Goal: Information Seeking & Learning: Learn about a topic

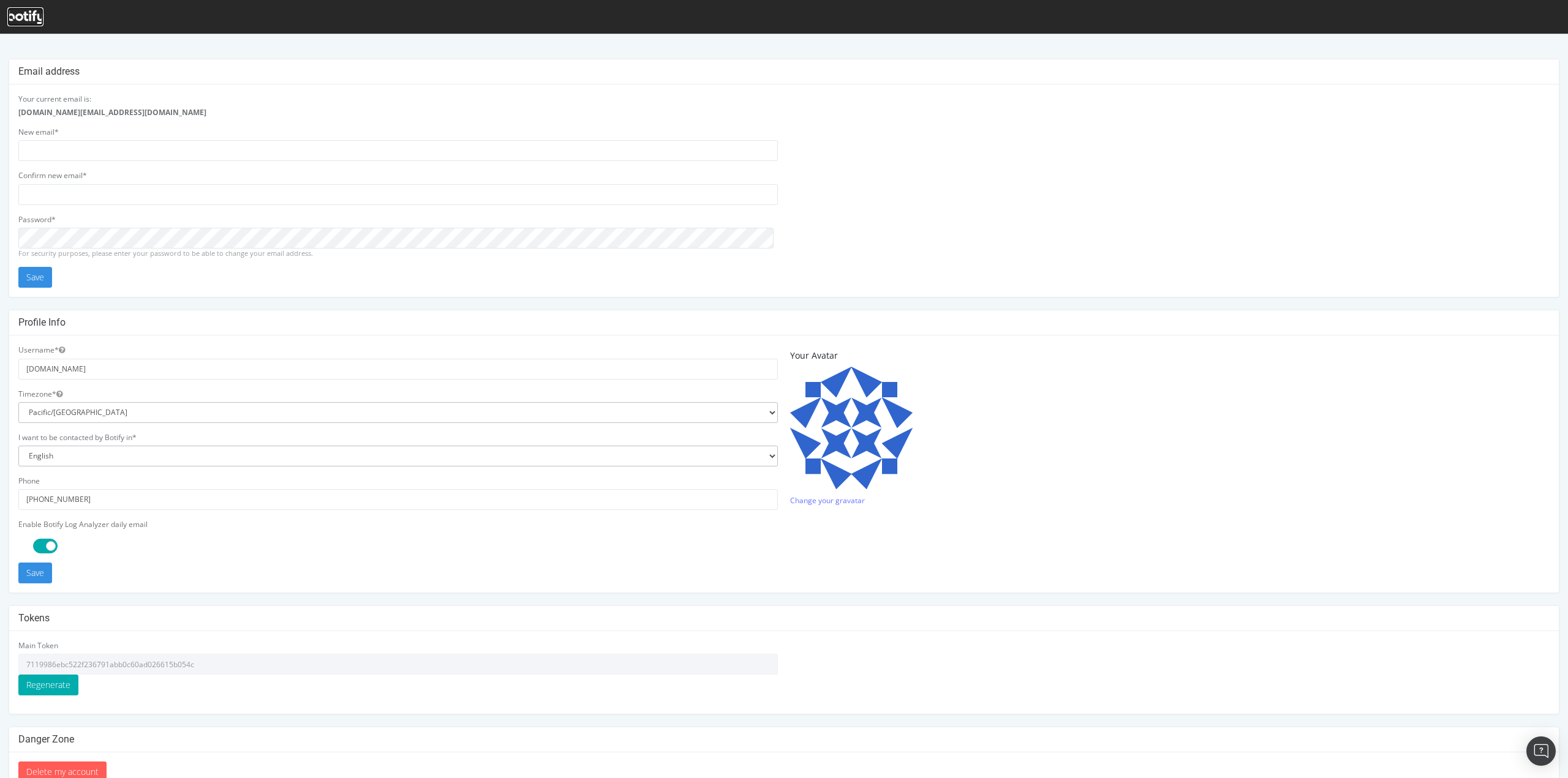
click at [40, 17] on icon at bounding box center [25, 17] width 36 height 13
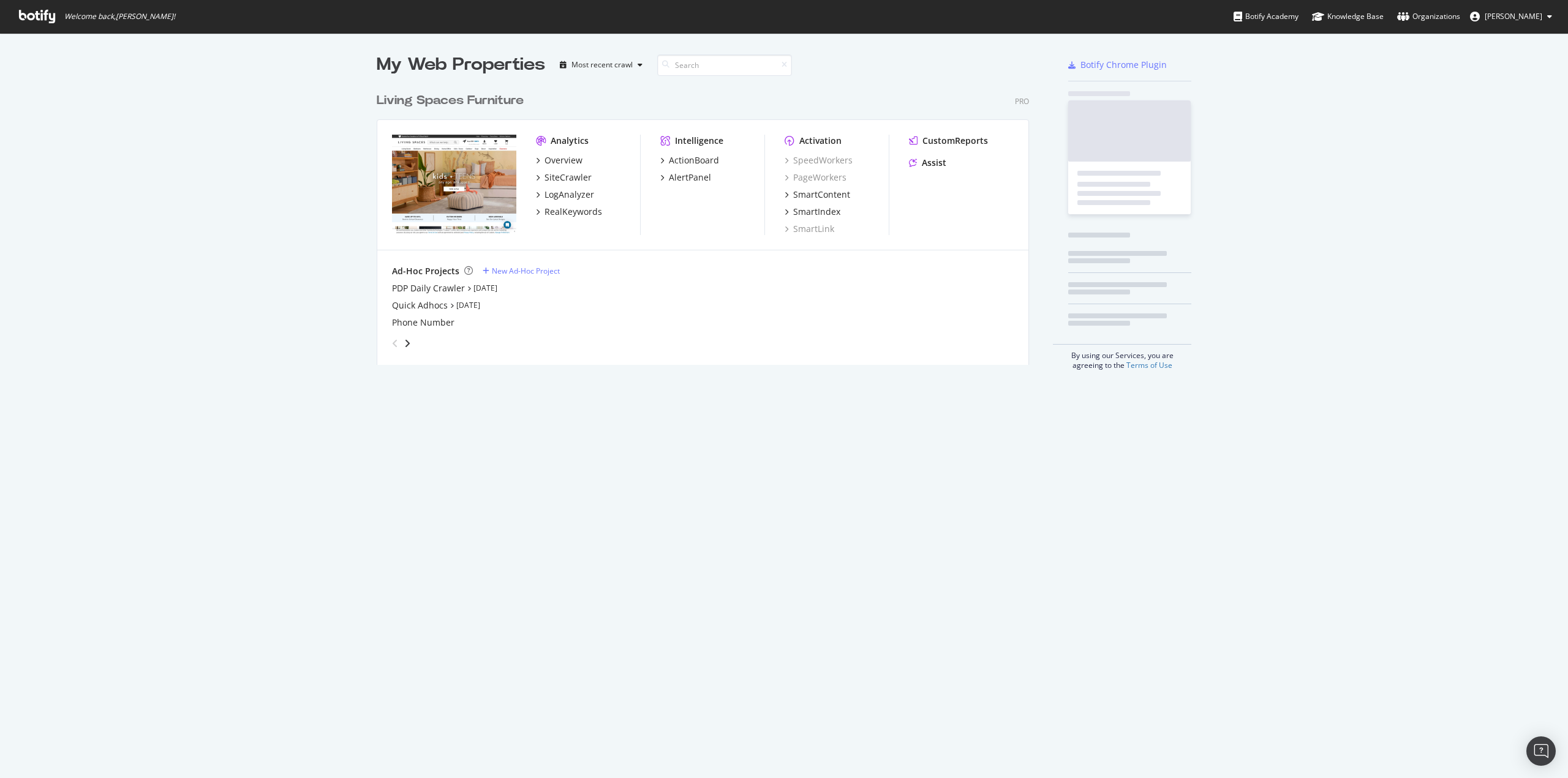
scroll to position [278, 652]
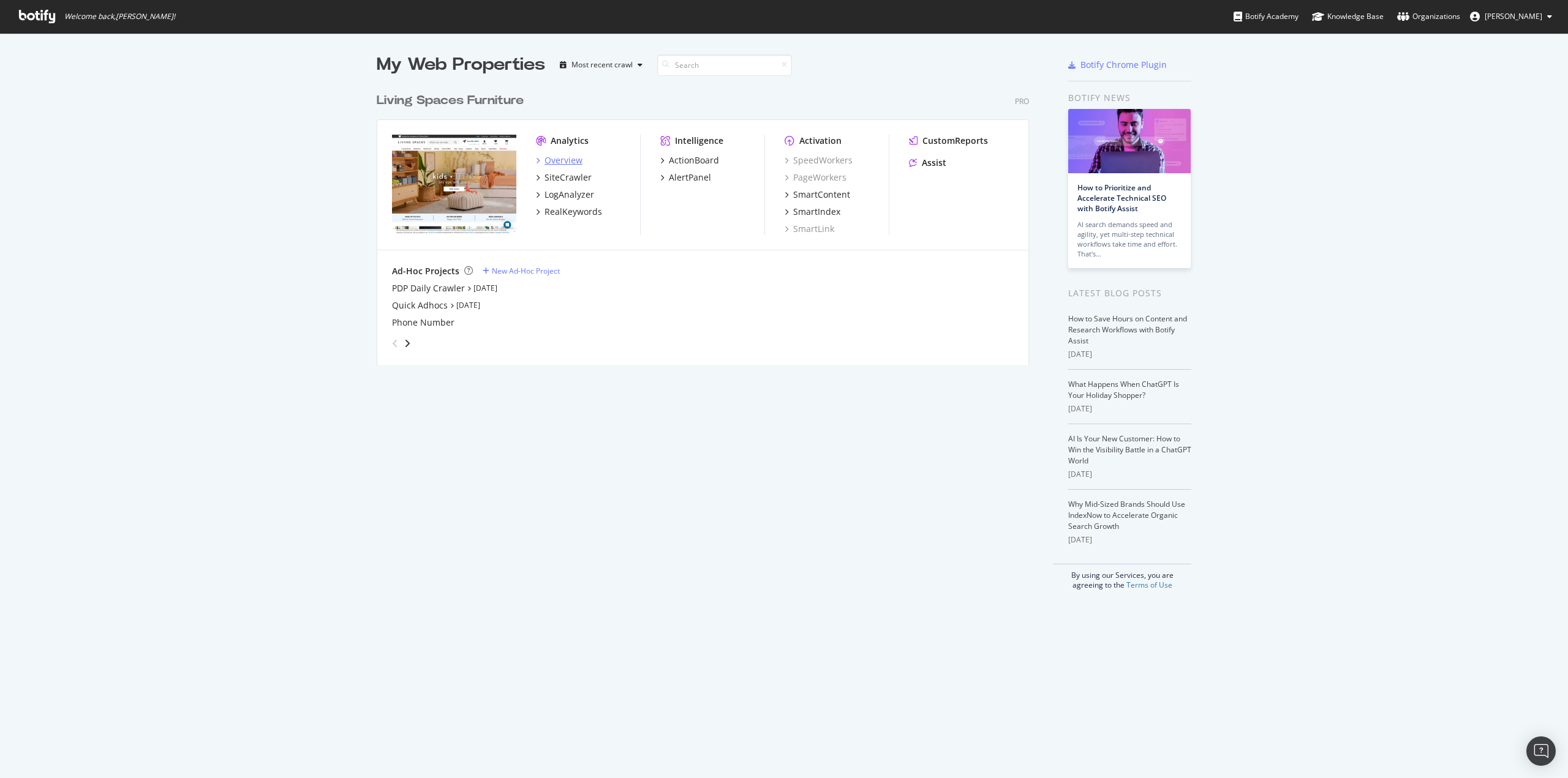
click at [568, 161] on div "Overview" at bounding box center [563, 161] width 38 height 12
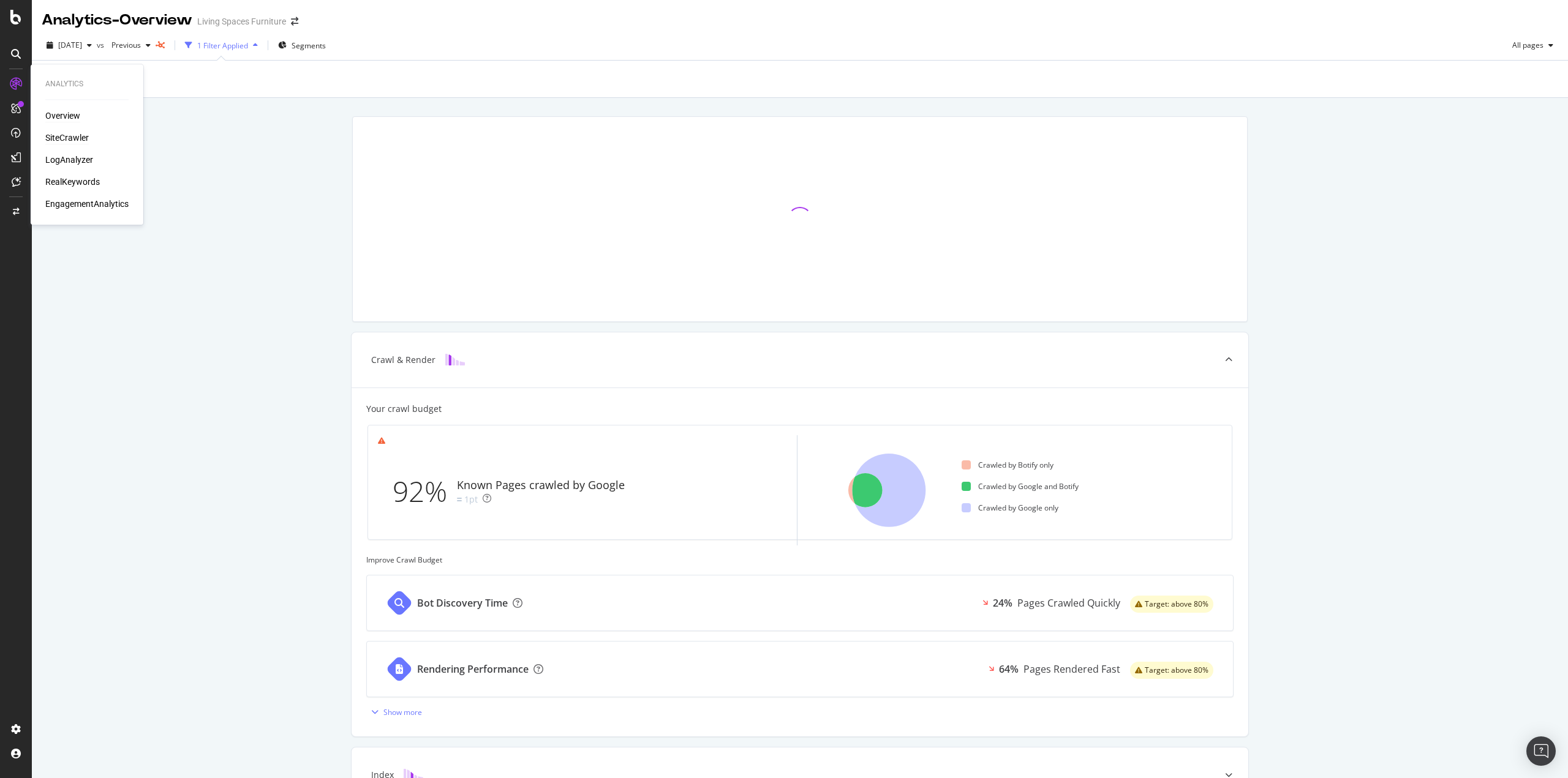
click at [73, 135] on div "SiteCrawler" at bounding box center [67, 138] width 44 height 12
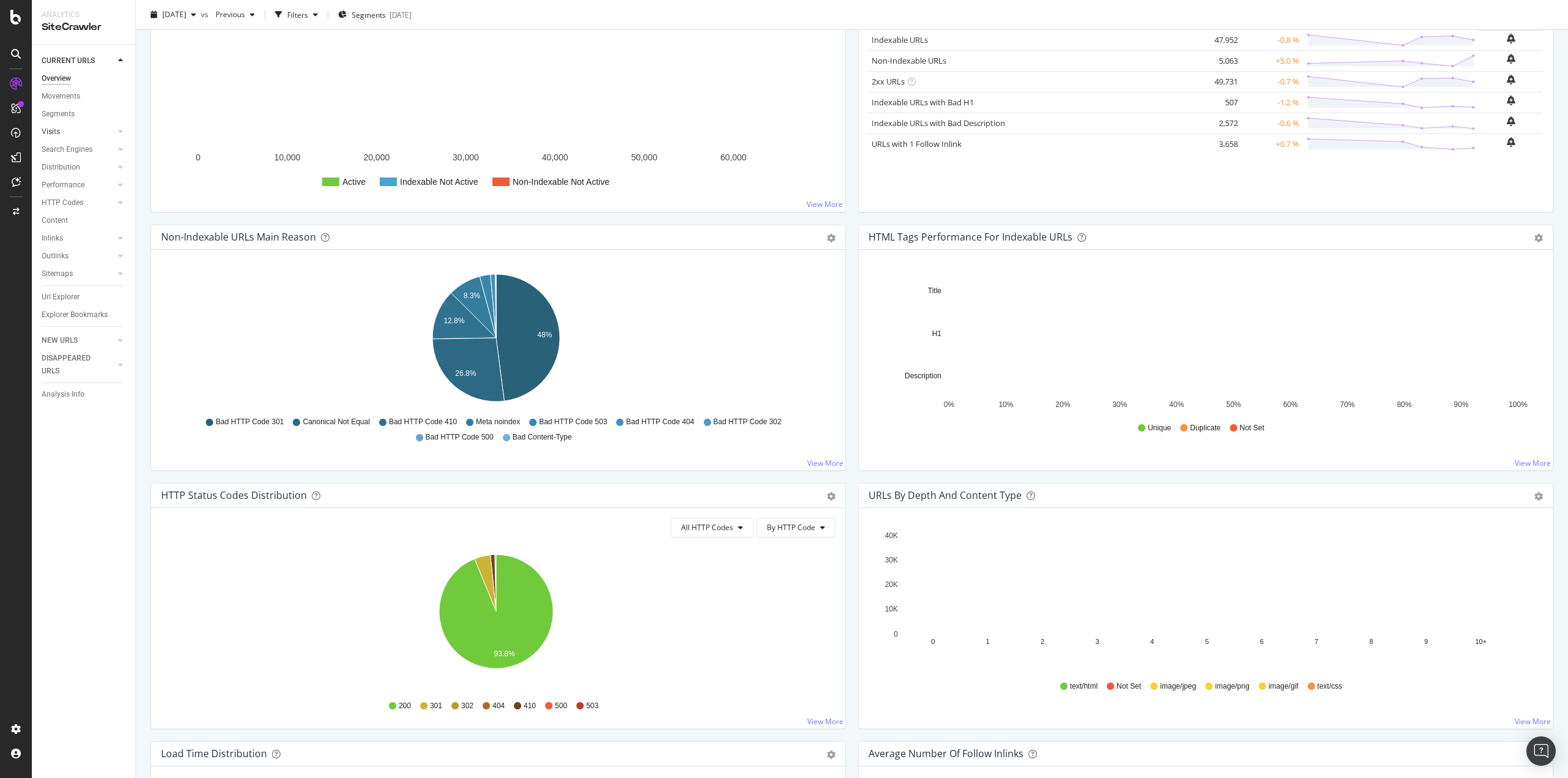
scroll to position [198, 0]
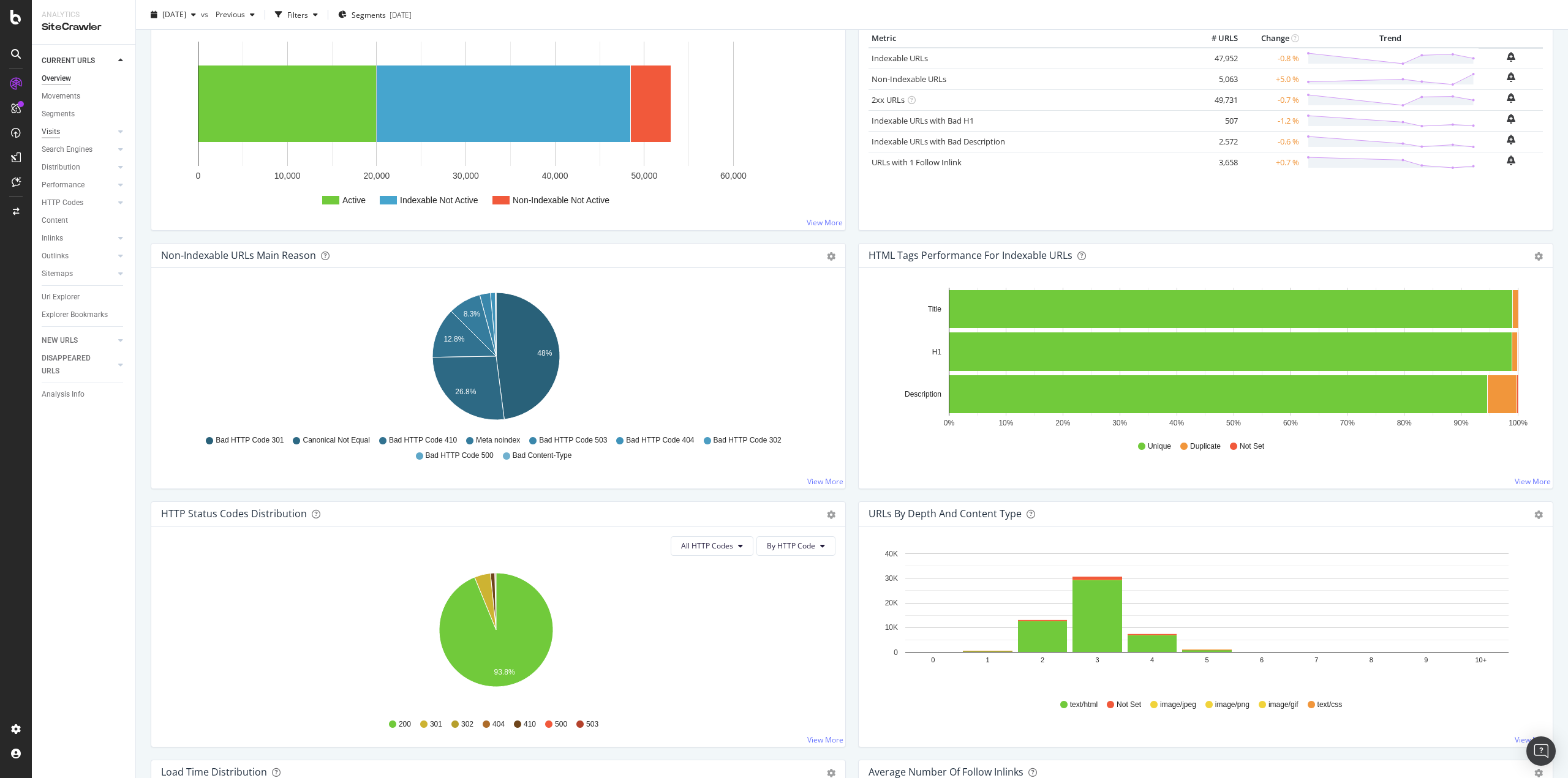
click at [44, 128] on div "Visits" at bounding box center [51, 131] width 19 height 12
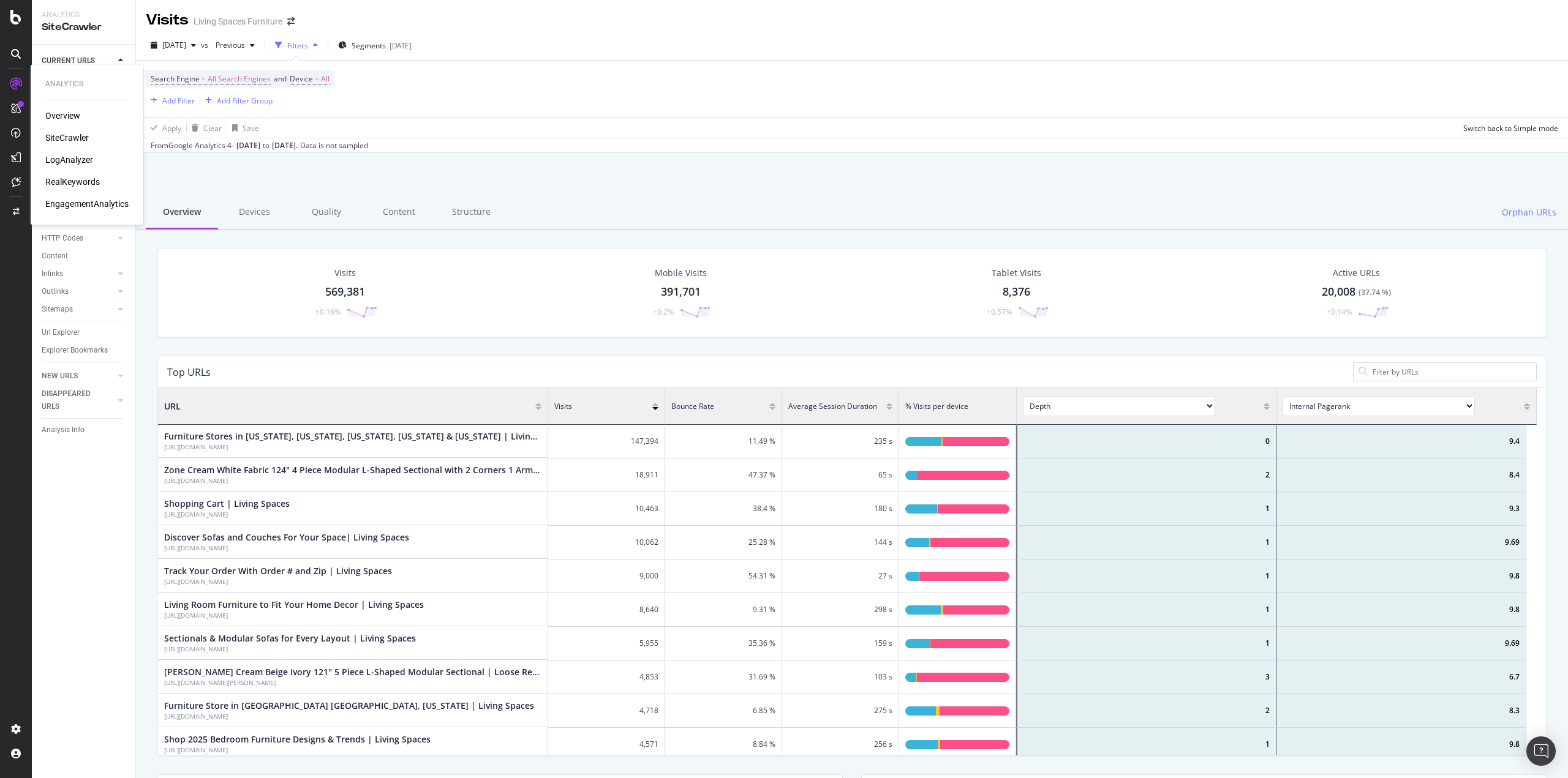
click at [96, 182] on div "RealKeywords" at bounding box center [72, 182] width 54 height 12
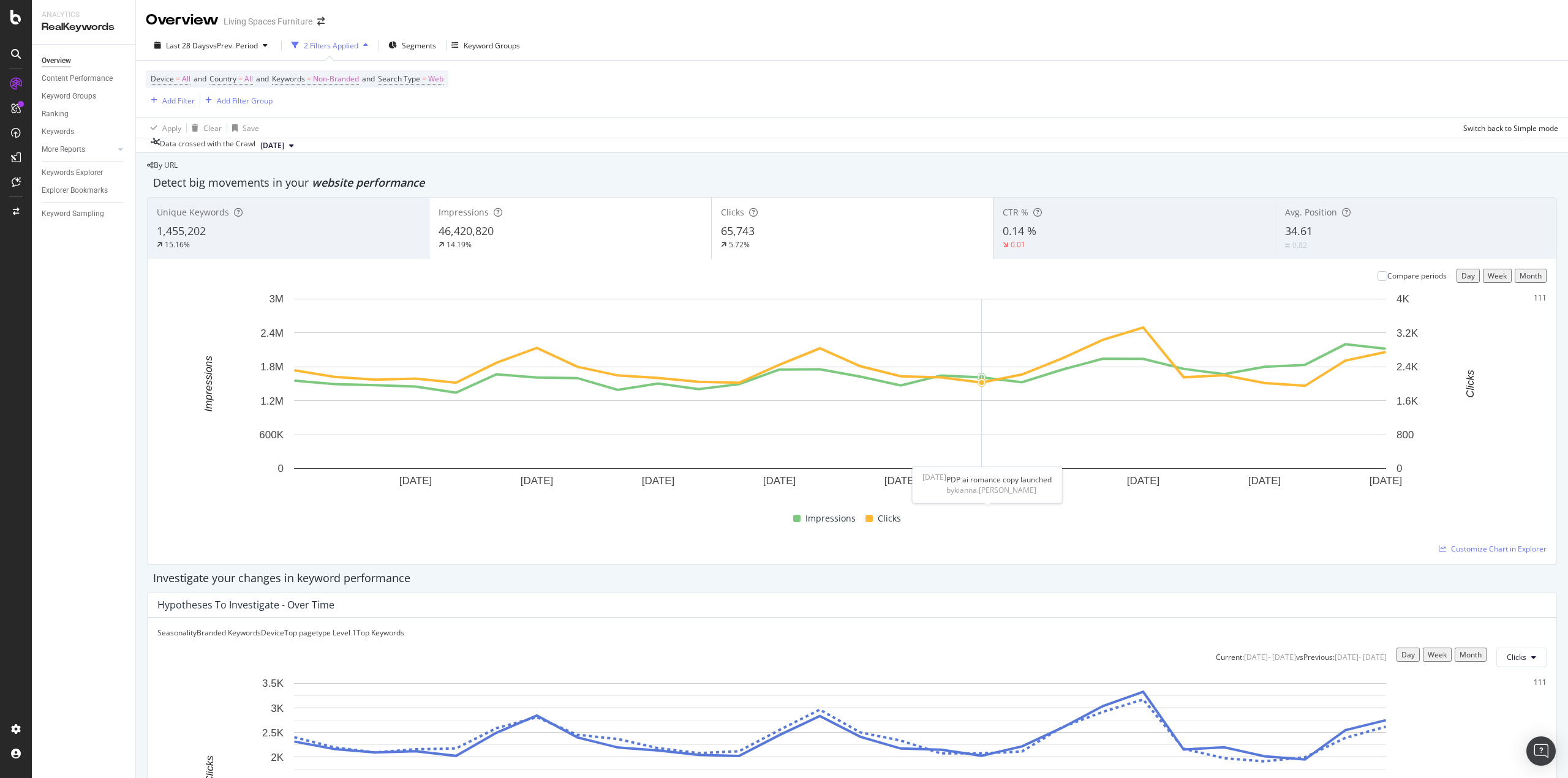
click at [1538, 303] on div "1" at bounding box center [1540, 298] width 4 height 11
click at [1542, 303] on div "1" at bounding box center [1544, 298] width 4 height 11
click at [1533, 303] on div "1" at bounding box center [1535, 298] width 4 height 11
